Goal: Information Seeking & Learning: Learn about a topic

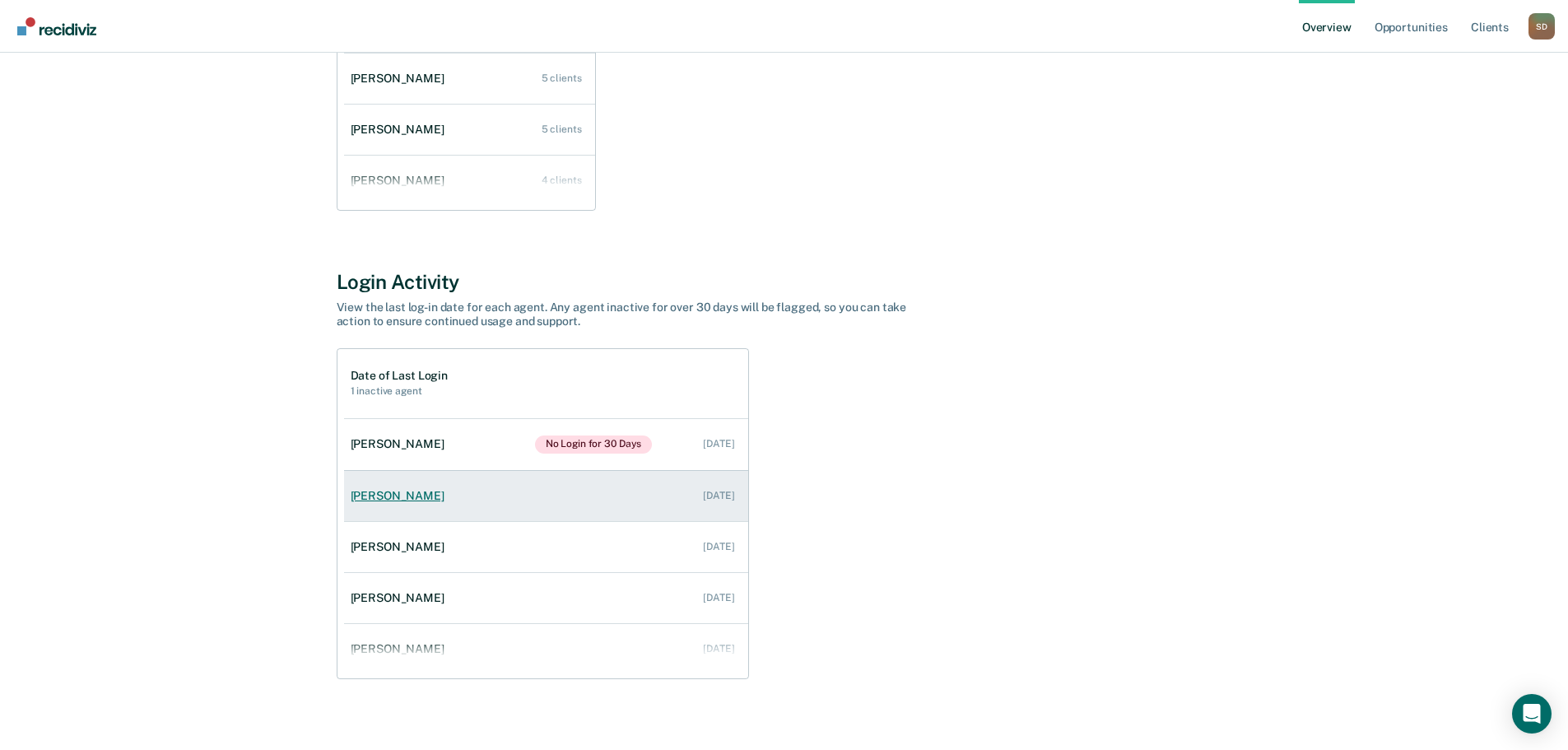
scroll to position [377, 0]
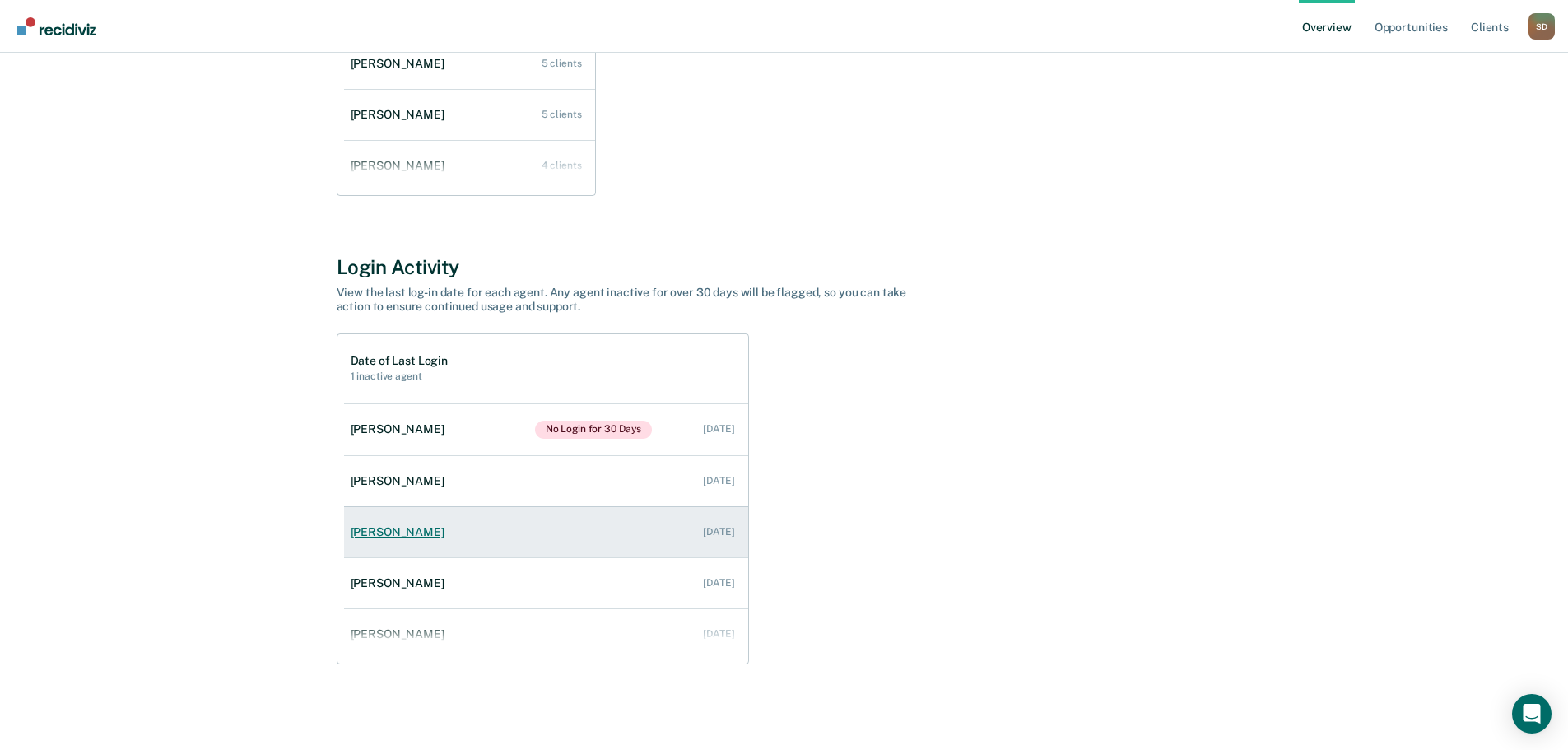
click at [392, 536] on div "[PERSON_NAME]" at bounding box center [400, 532] width 101 height 14
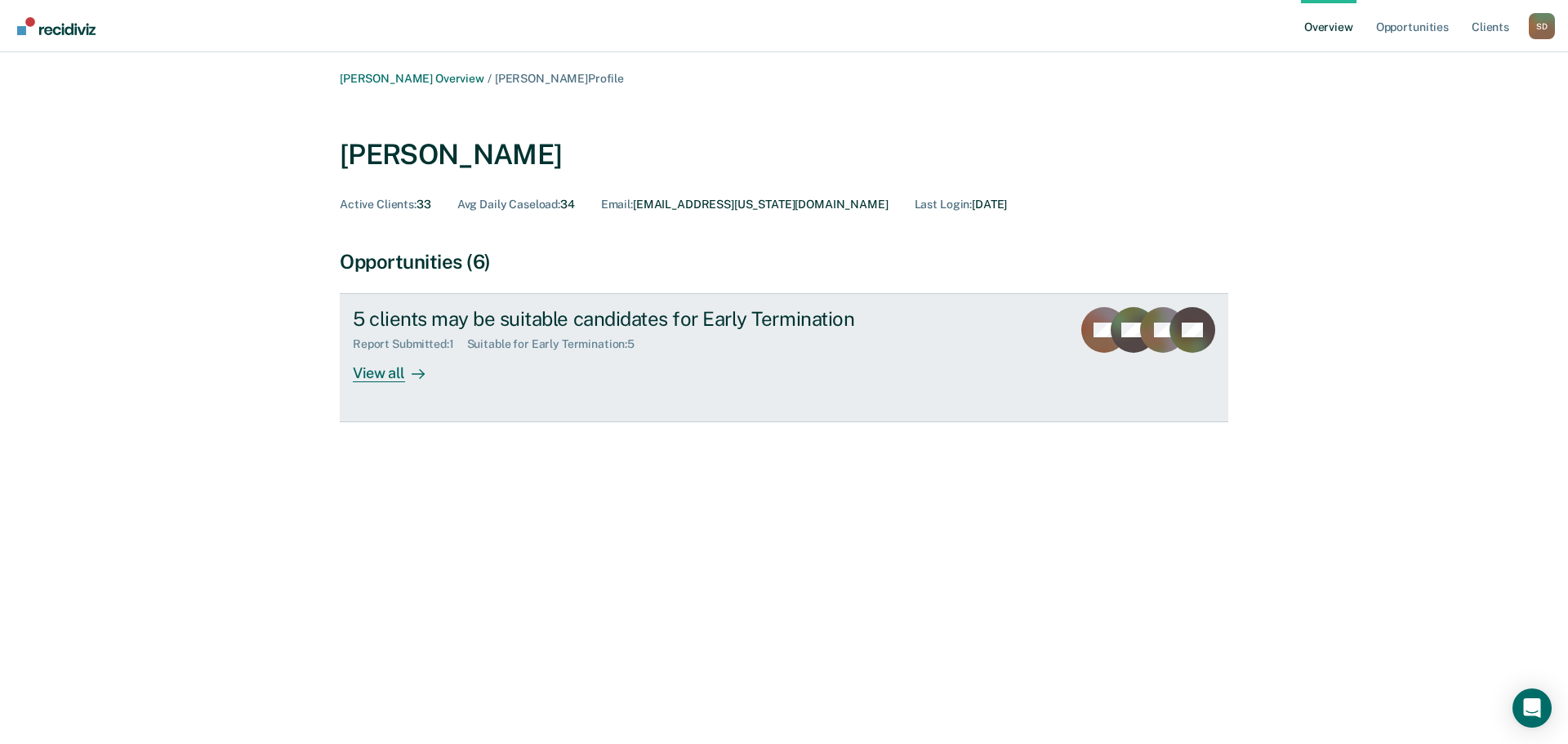
click at [374, 366] on div "View all" at bounding box center [399, 367] width 92 height 32
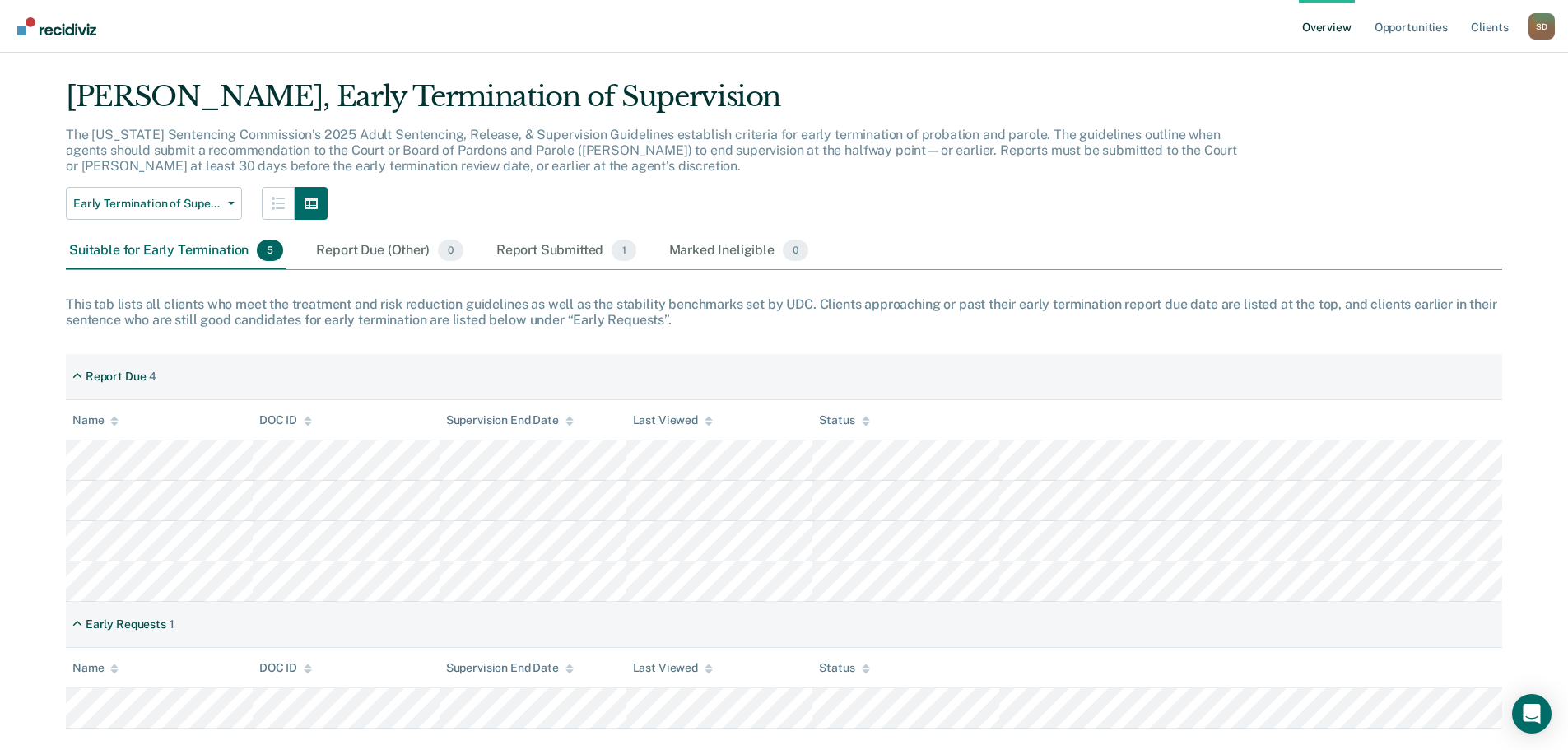
scroll to position [64, 0]
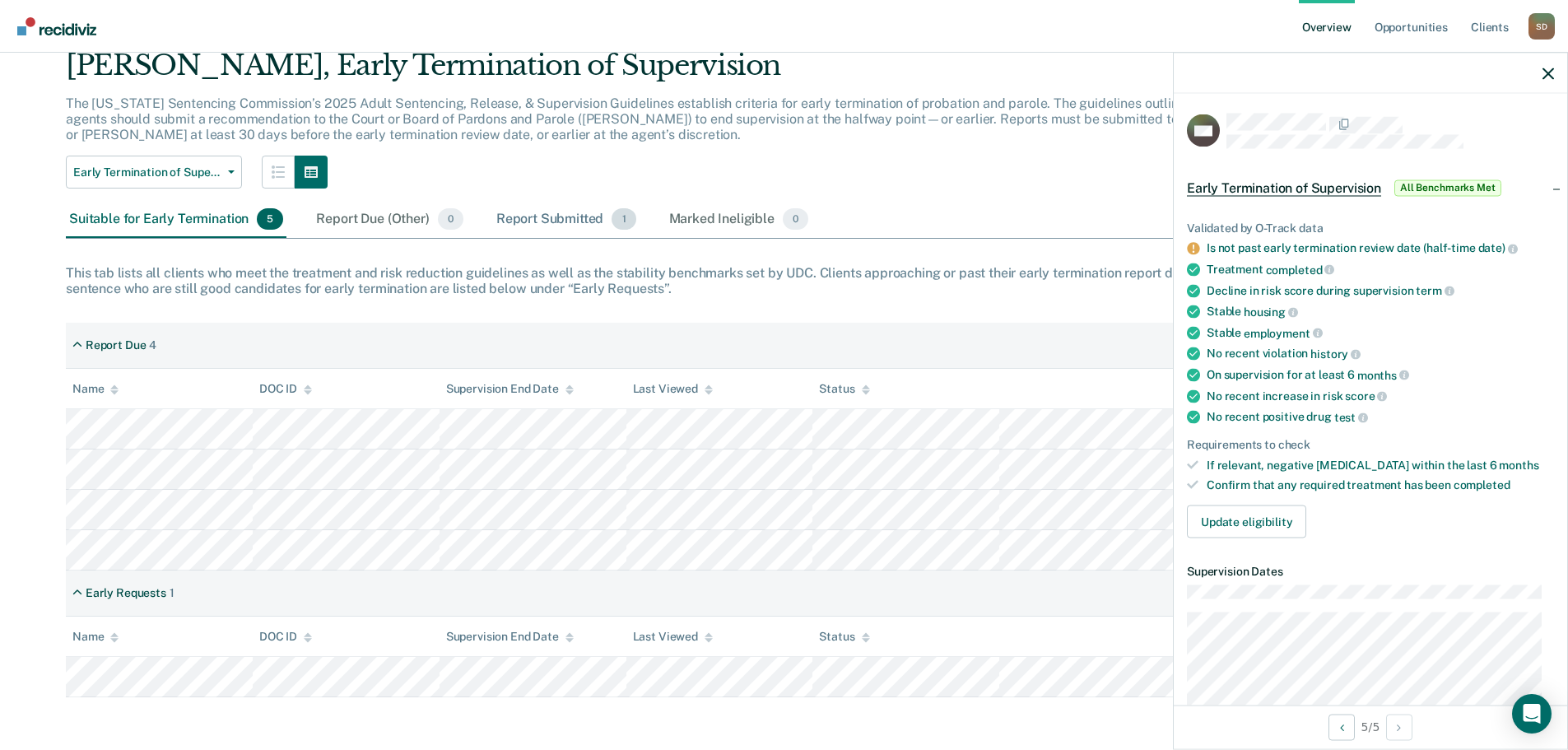
click at [561, 221] on div "Report Submitted 1" at bounding box center [567, 219] width 147 height 36
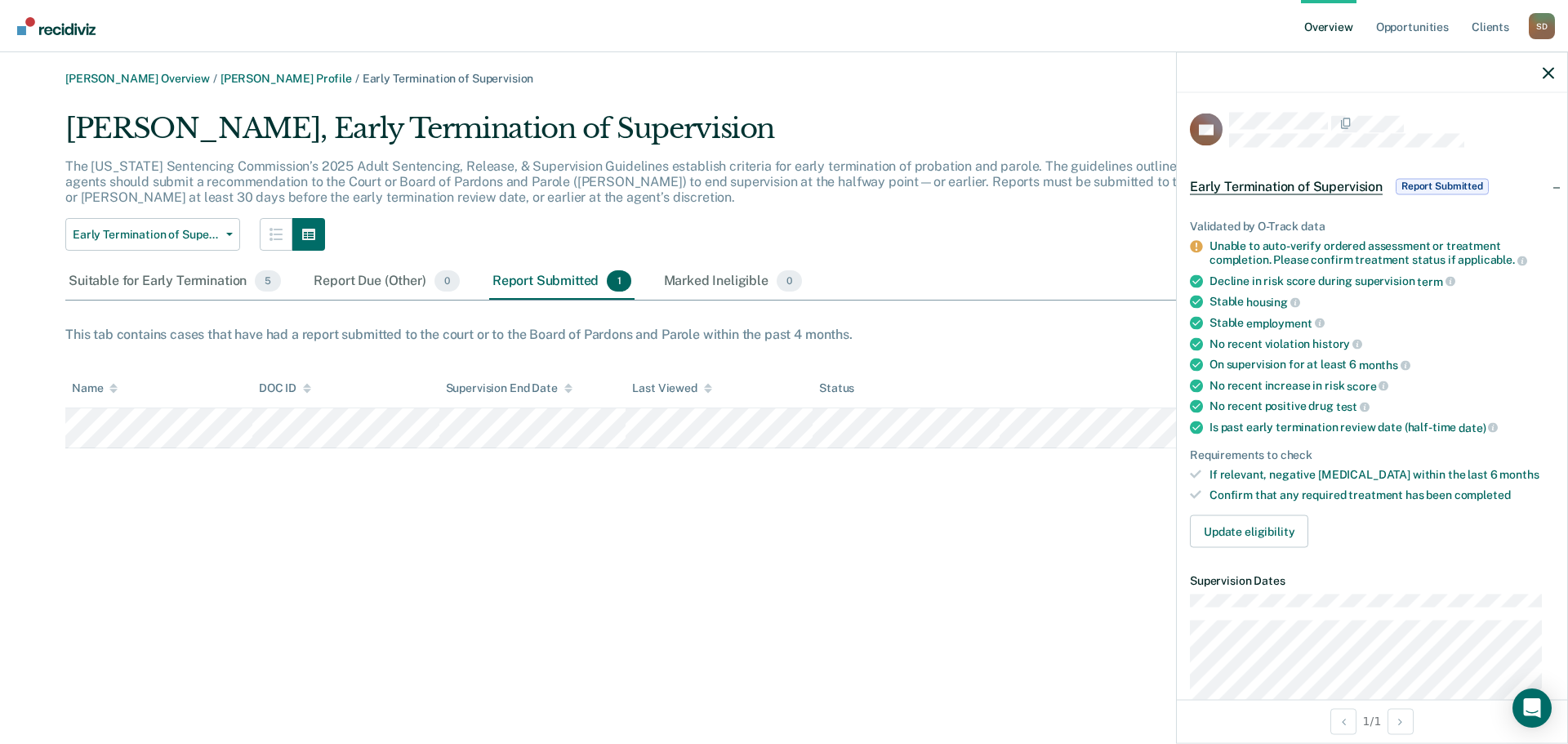
click at [695, 635] on div "[PERSON_NAME] Overview / [PERSON_NAME] Profile / Early Termination of Supervisi…" at bounding box center [784, 382] width 1529 height 620
click at [995, 536] on div "[PERSON_NAME] Overview / [PERSON_NAME] Profile / Early Termination of Supervisi…" at bounding box center [784, 382] width 1529 height 620
click at [1543, 75] on icon "button" at bounding box center [1548, 73] width 11 height 11
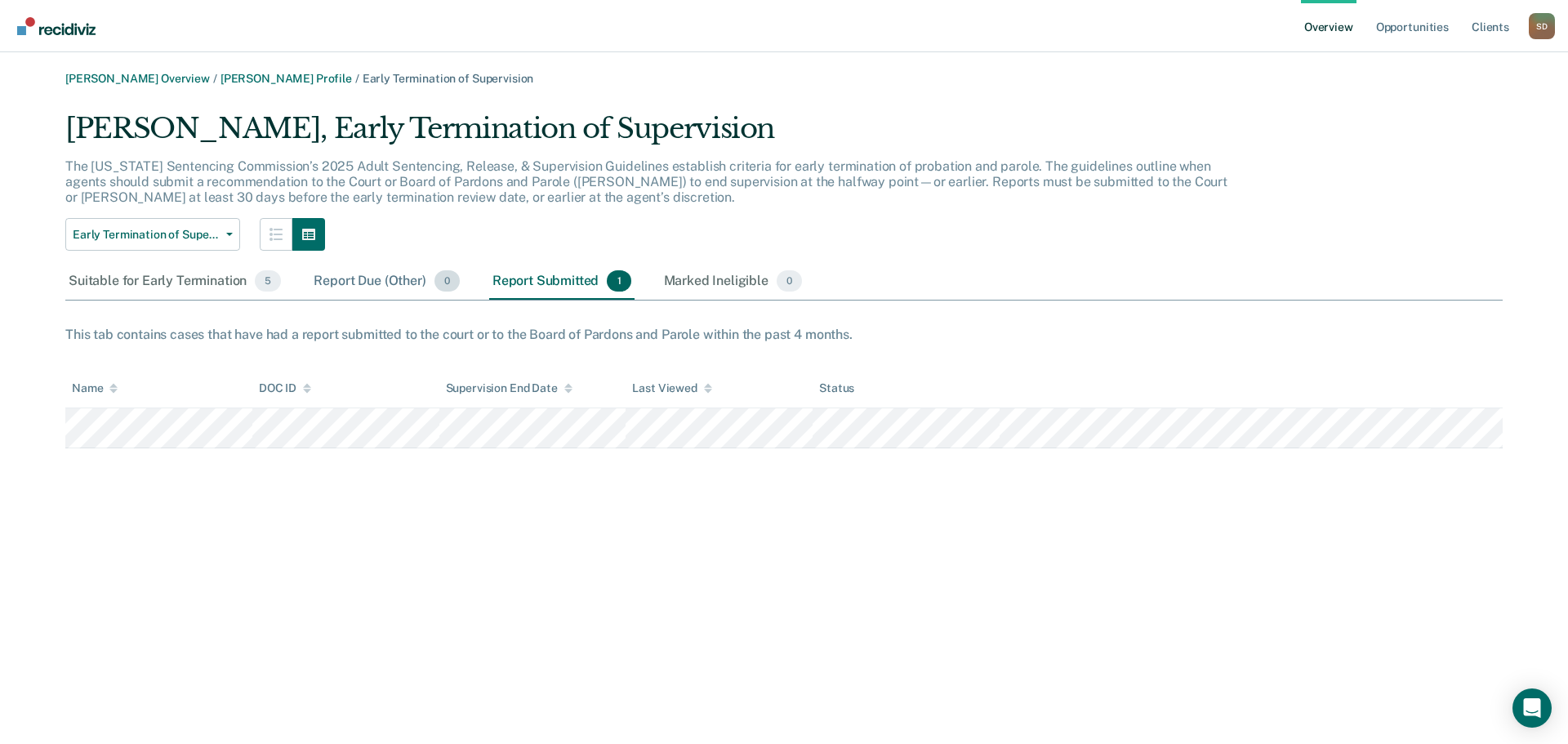
click at [389, 282] on div "Report Due (Other) 0" at bounding box center [386, 281] width 152 height 35
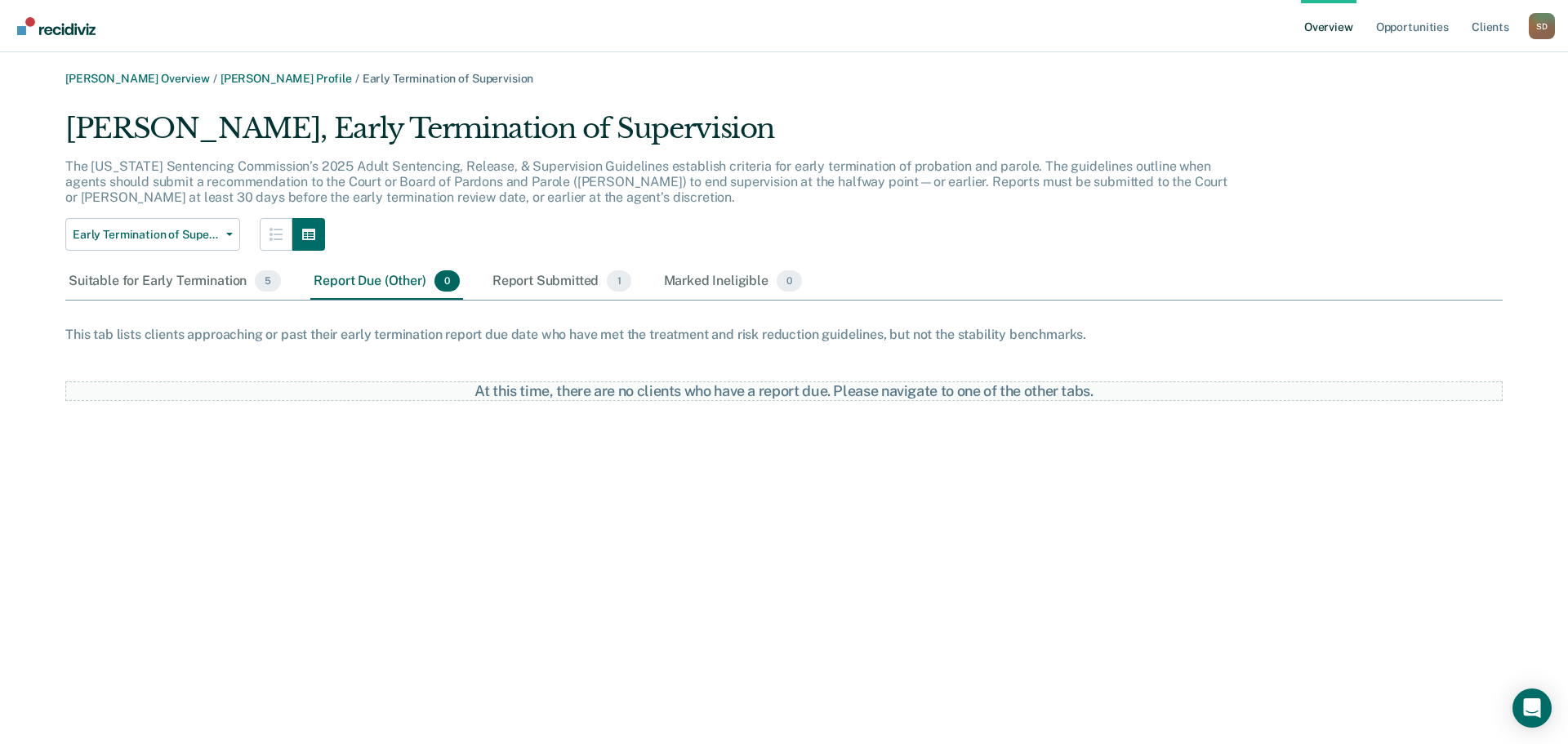
click at [161, 260] on div "[PERSON_NAME], Early Termination of Supervision The [US_STATE] Sentencing Commi…" at bounding box center [784, 257] width 1437 height 289
click at [157, 277] on div "Suitable for Early Termination 5" at bounding box center [175, 281] width 219 height 35
